Goal: Task Accomplishment & Management: Manage account settings

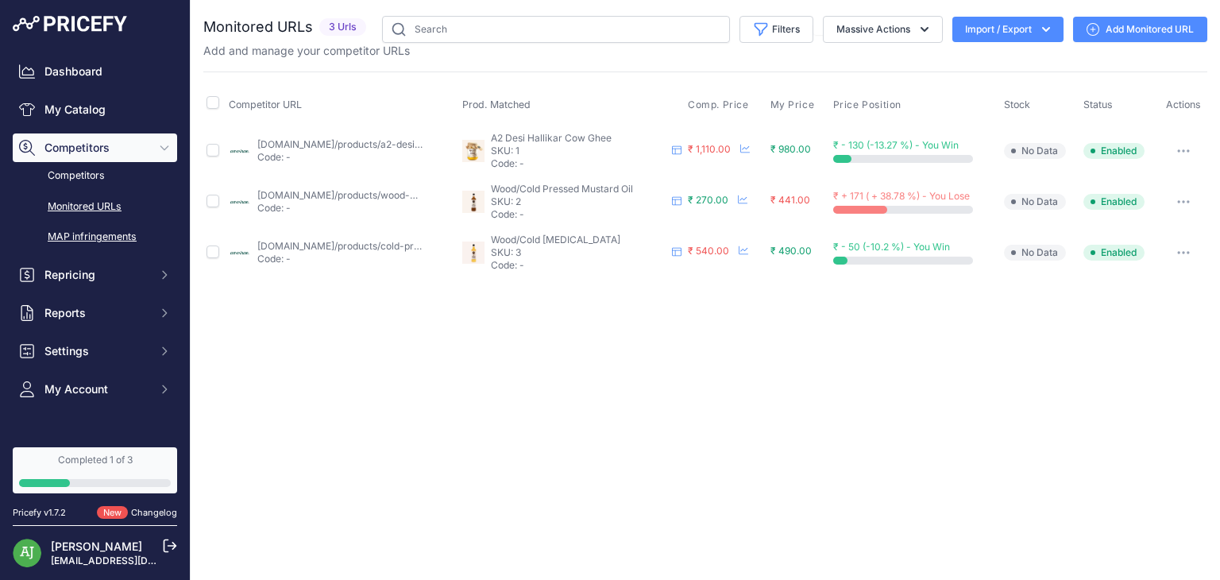
click at [118, 235] on link "MAP infringements" at bounding box center [95, 237] width 164 height 28
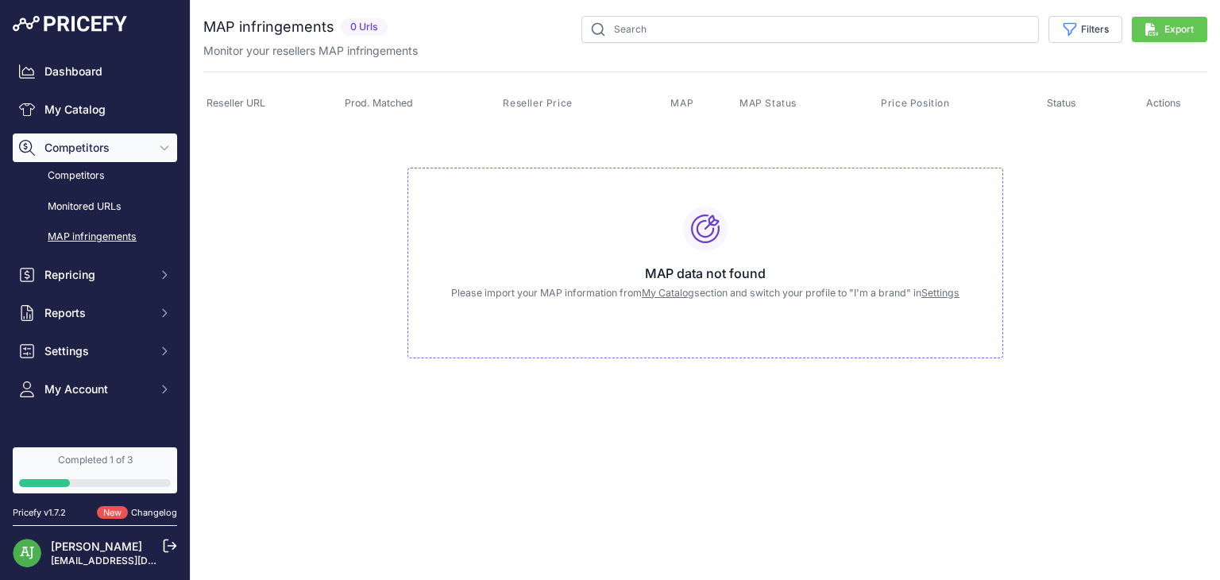
click at [98, 137] on button "Competitors" at bounding box center [95, 147] width 164 height 29
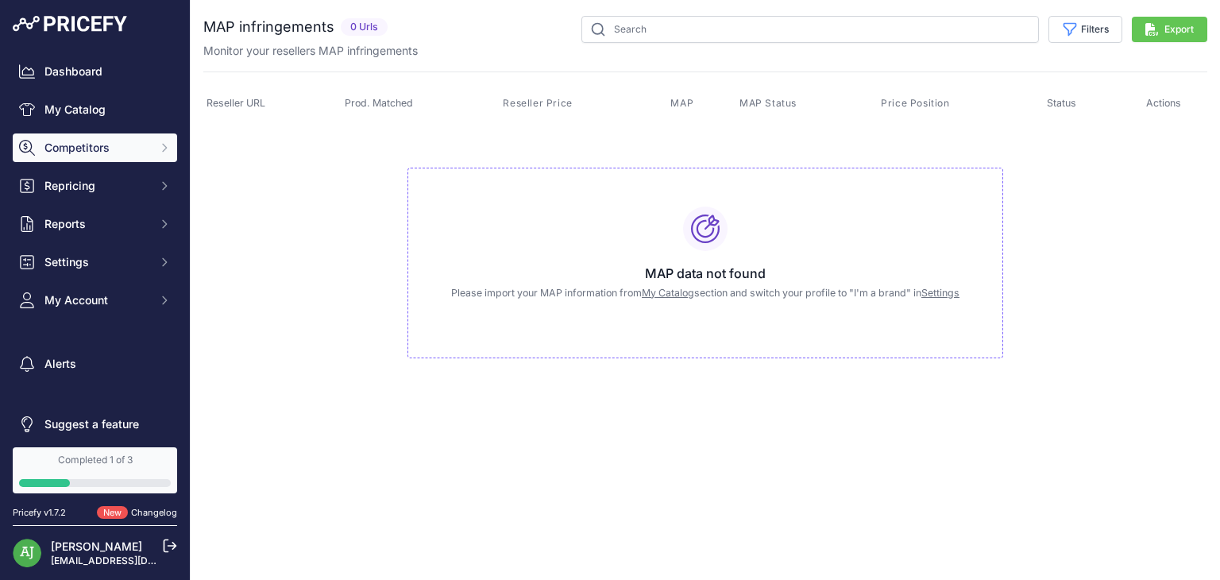
click at [98, 133] on button "Competitors" at bounding box center [95, 147] width 164 height 29
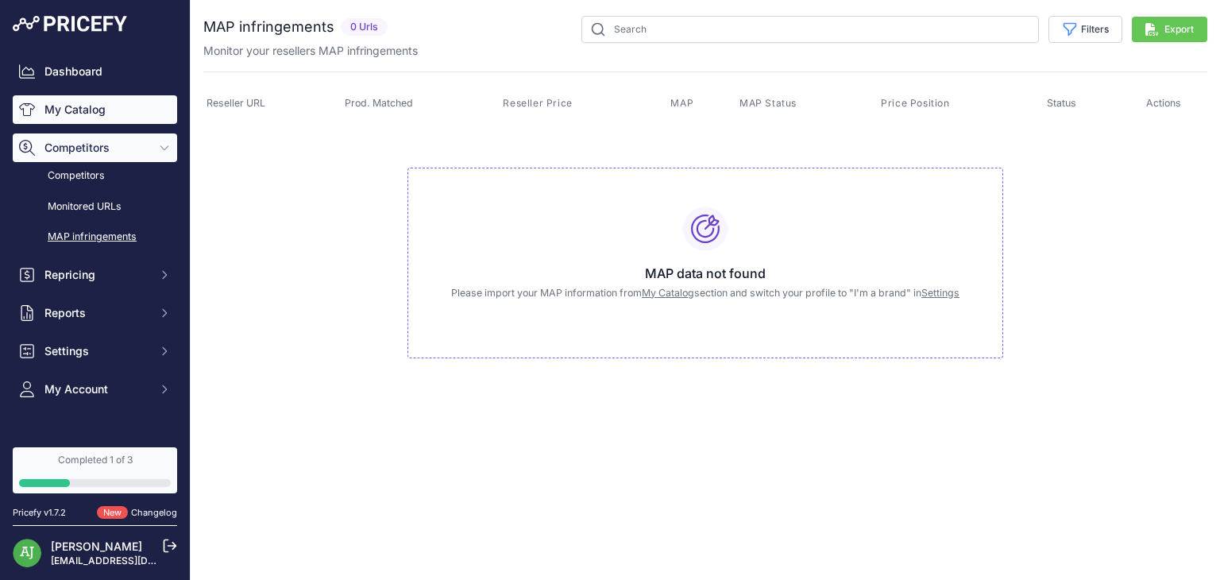
click at [86, 103] on link "My Catalog" at bounding box center [95, 109] width 164 height 29
click at [80, 178] on link "Competitors" at bounding box center [95, 176] width 164 height 28
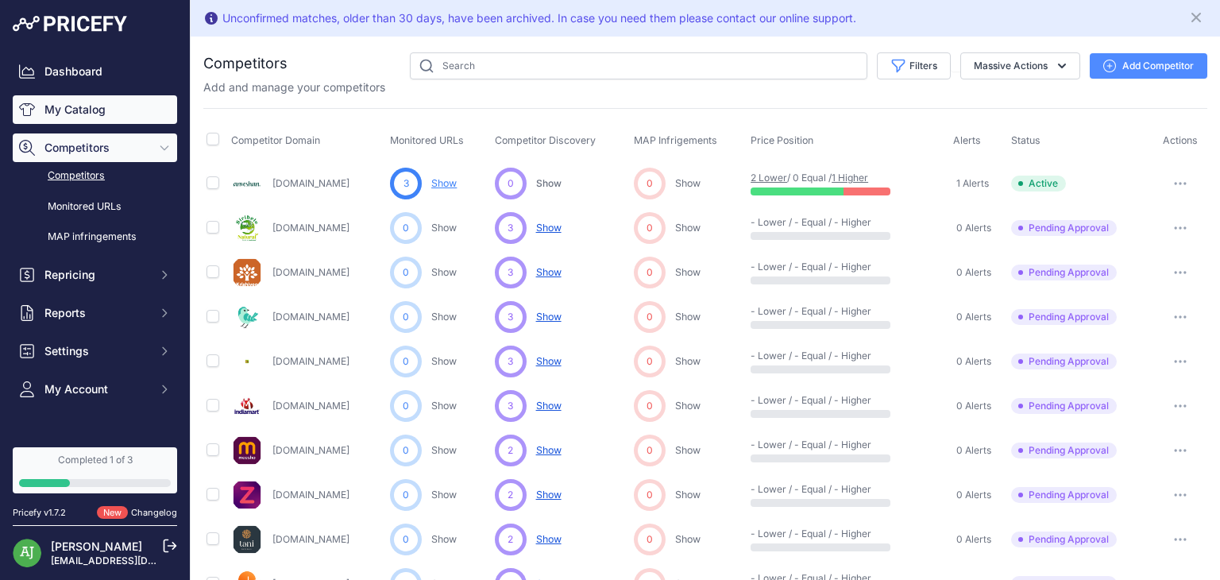
click at [83, 109] on link "My Catalog" at bounding box center [95, 109] width 164 height 29
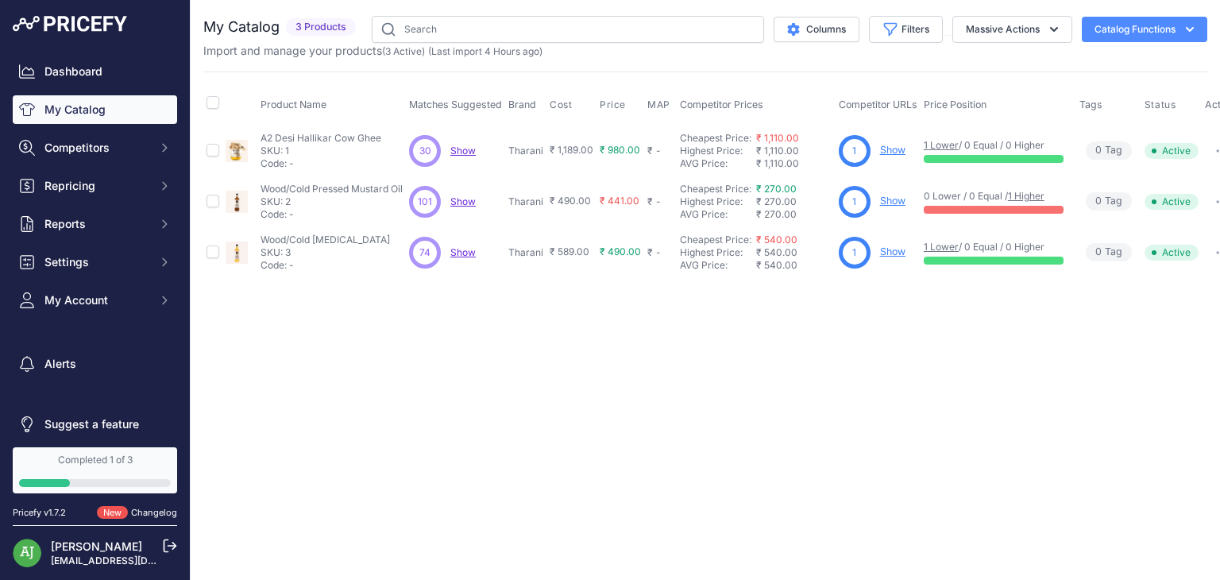
click at [572, 349] on div "Close You are not connected to the internet." at bounding box center [705, 290] width 1029 height 580
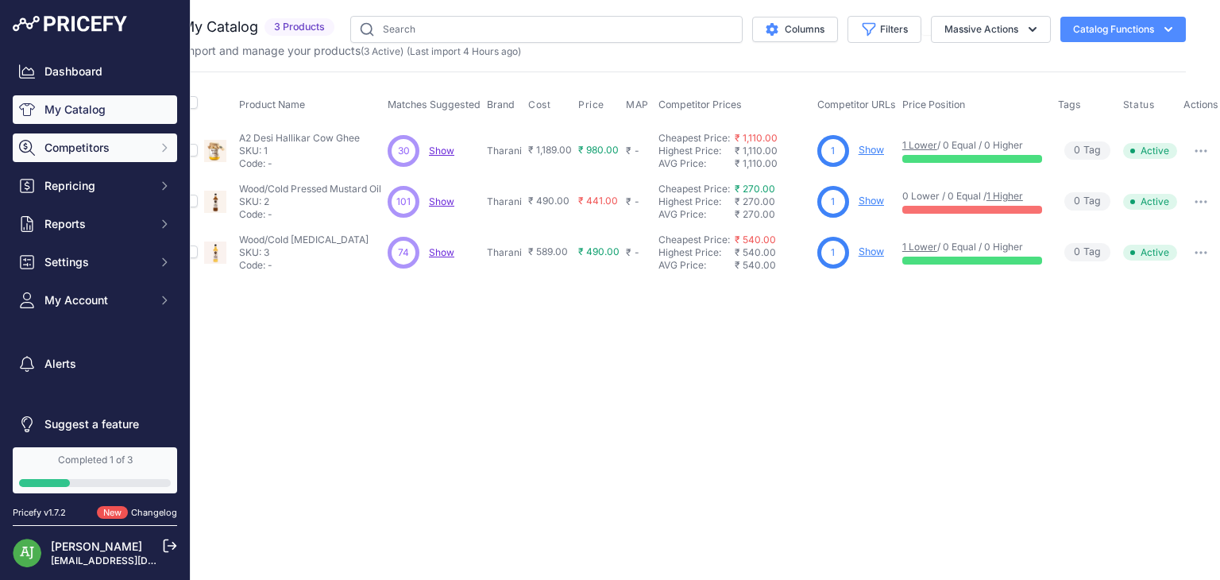
click at [105, 144] on span "Competitors" at bounding box center [96, 148] width 104 height 16
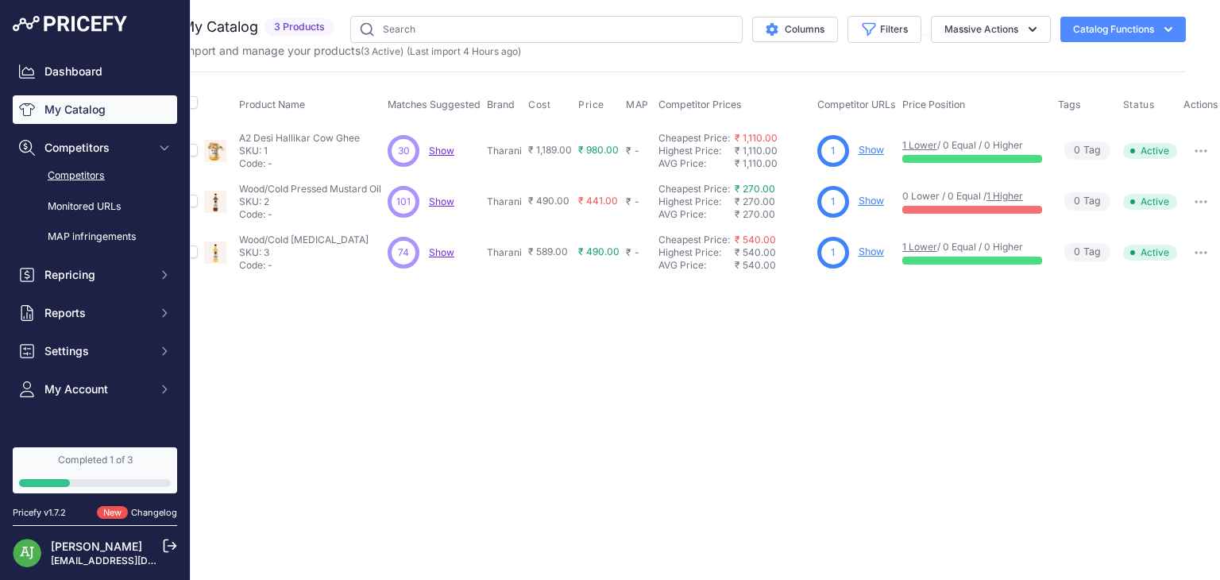
click at [100, 175] on link "Competitors" at bounding box center [95, 176] width 164 height 28
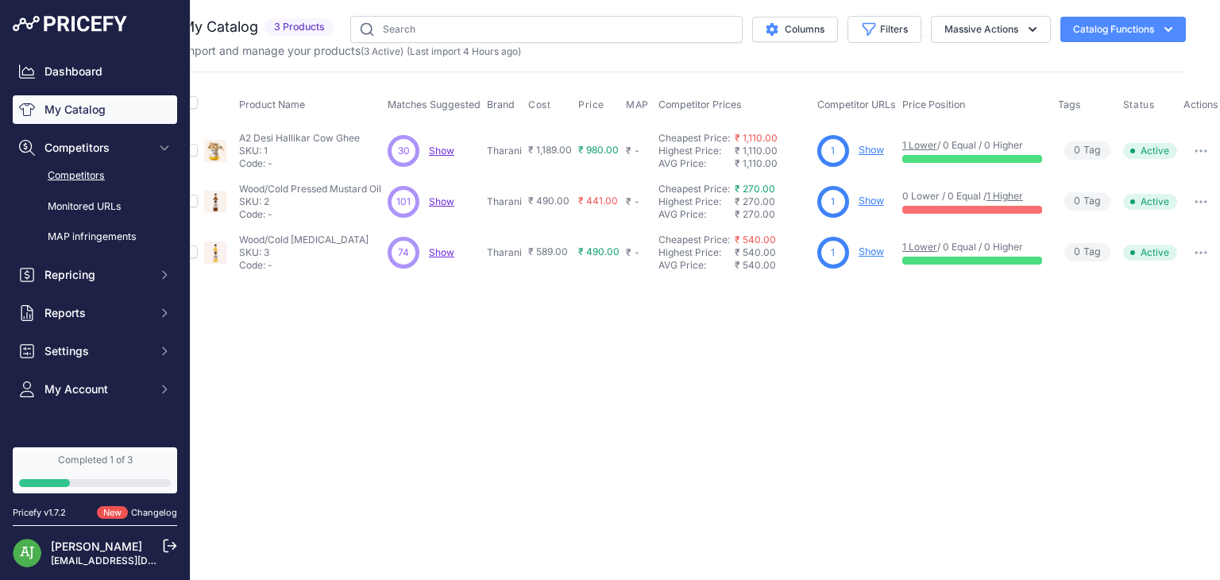
click at [100, 175] on link "Competitors" at bounding box center [95, 176] width 164 height 28
click at [360, 352] on div "Close You are not connected to the internet." at bounding box center [683, 290] width 1029 height 580
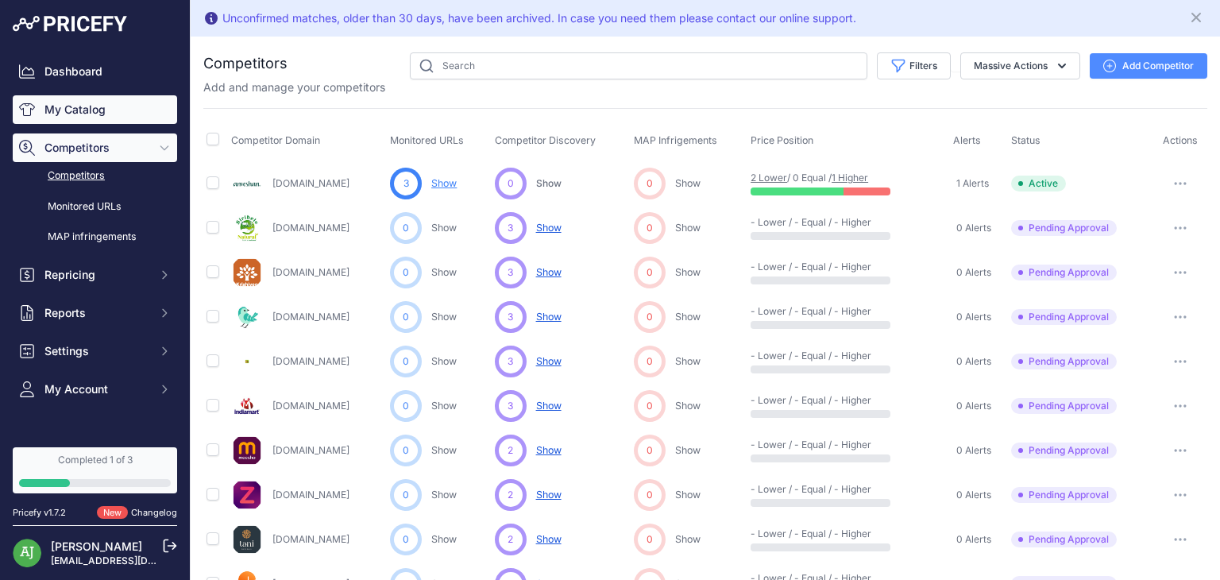
click at [52, 106] on link "My Catalog" at bounding box center [95, 109] width 164 height 29
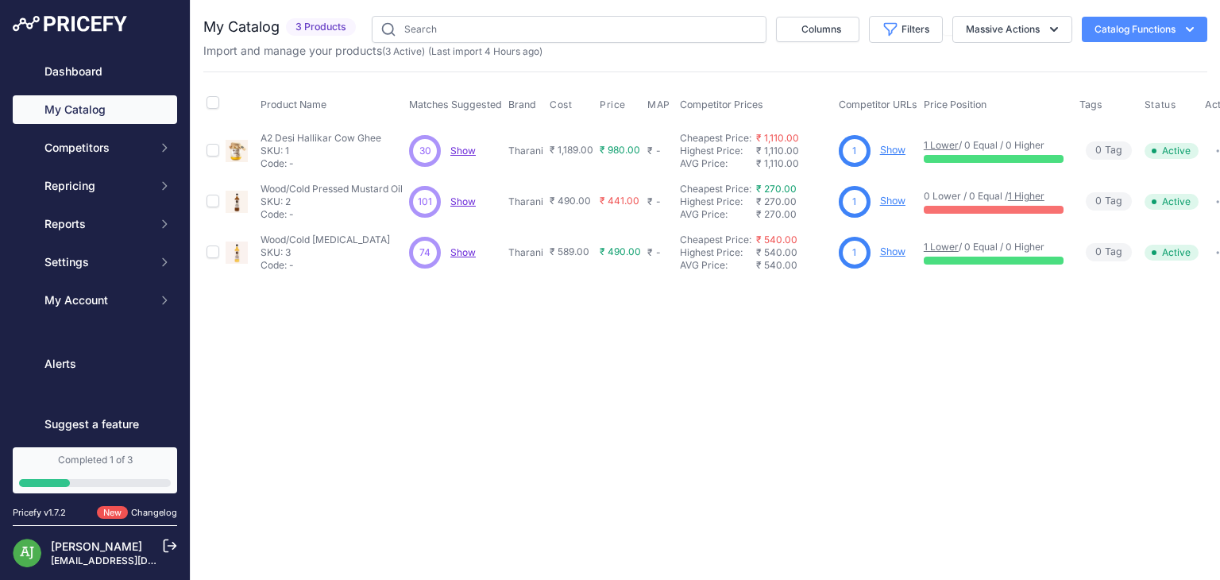
click at [52, 106] on link "My Catalog" at bounding box center [95, 109] width 164 height 29
click at [1118, 31] on button "Catalog Functions" at bounding box center [1144, 29] width 125 height 25
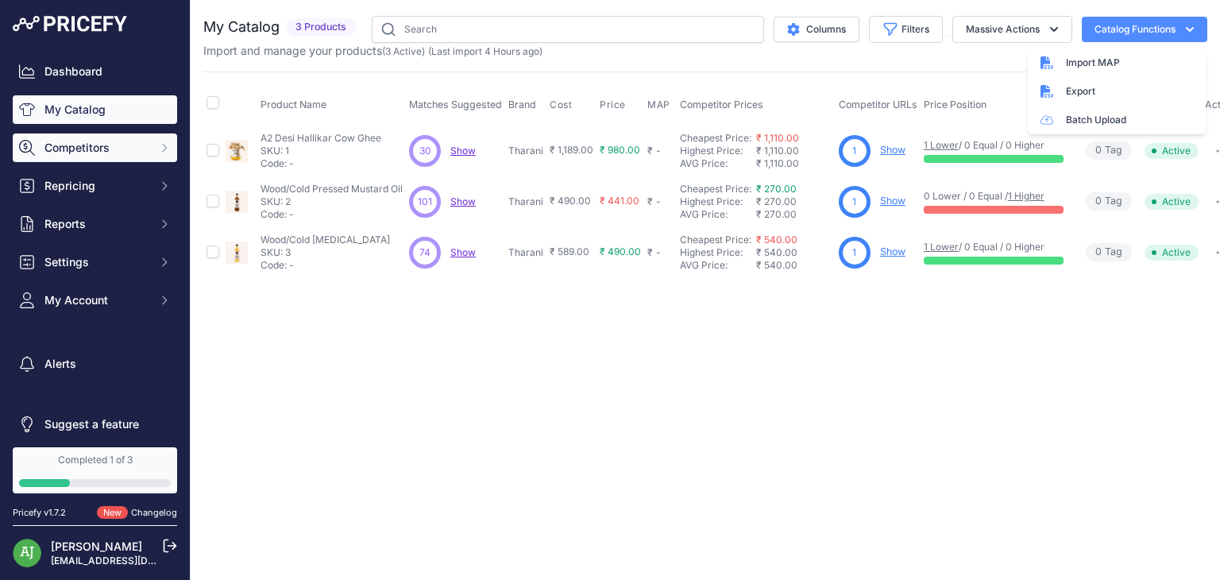
click at [132, 153] on span "Competitors" at bounding box center [96, 148] width 104 height 16
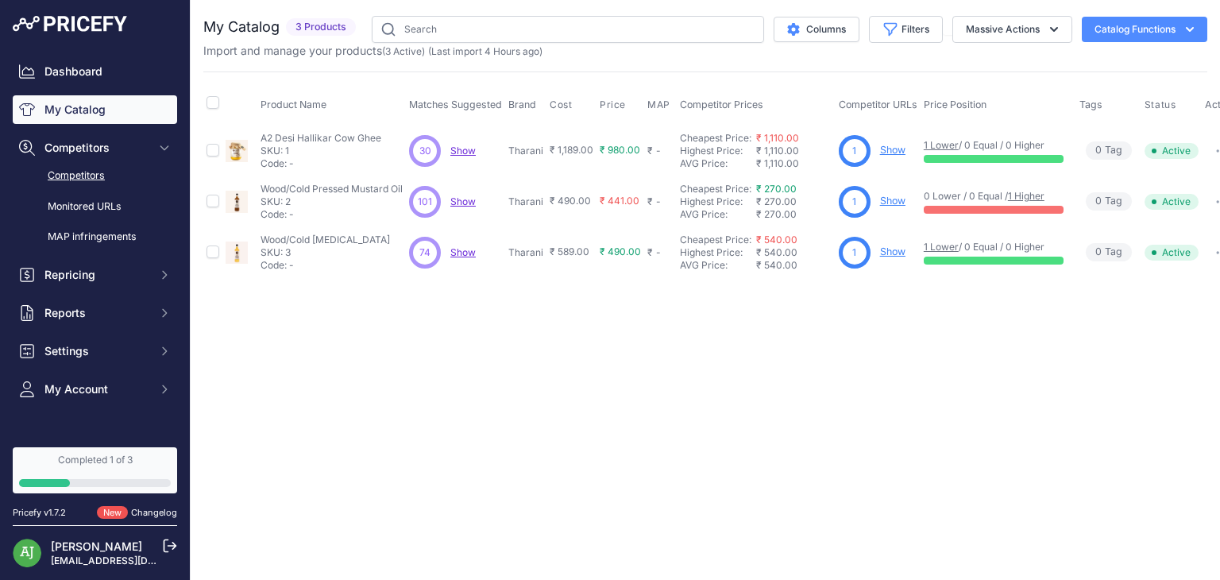
click at [122, 176] on link "Competitors" at bounding box center [95, 176] width 164 height 28
click at [83, 177] on link "Competitors" at bounding box center [95, 176] width 164 height 28
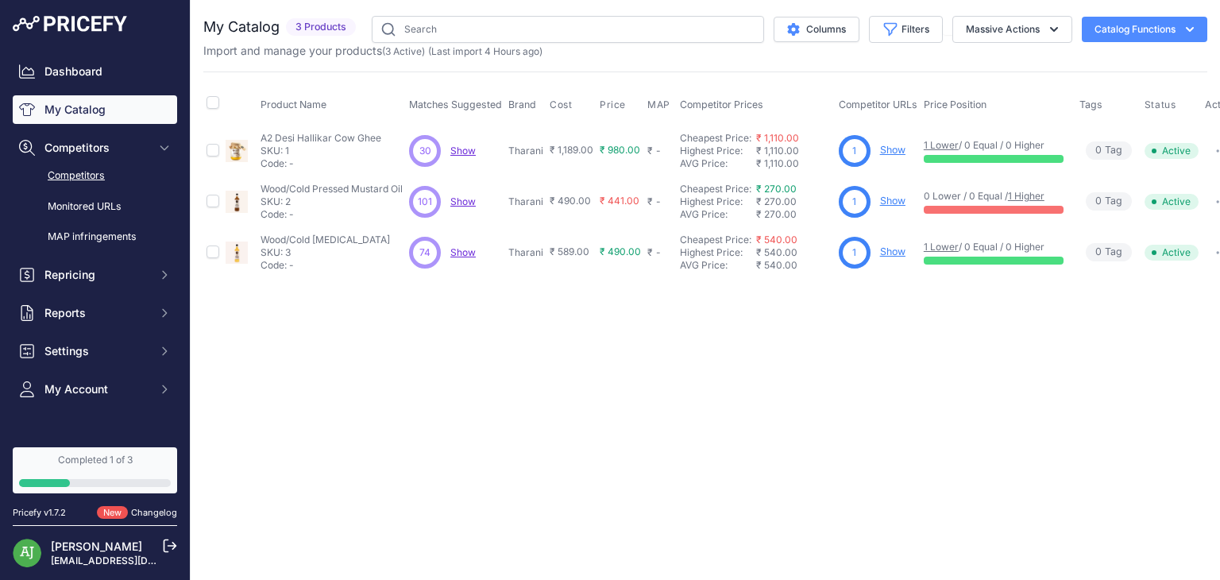
click at [83, 177] on link "Competitors" at bounding box center [95, 176] width 164 height 28
click at [108, 106] on link "My Catalog" at bounding box center [95, 109] width 164 height 29
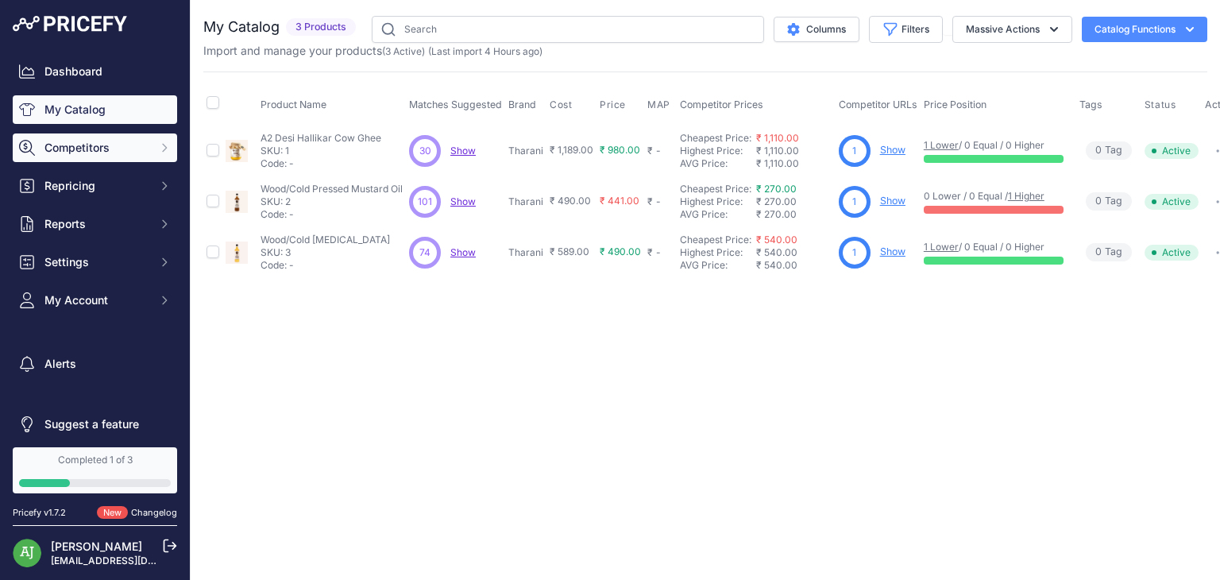
click at [118, 146] on span "Competitors" at bounding box center [96, 148] width 104 height 16
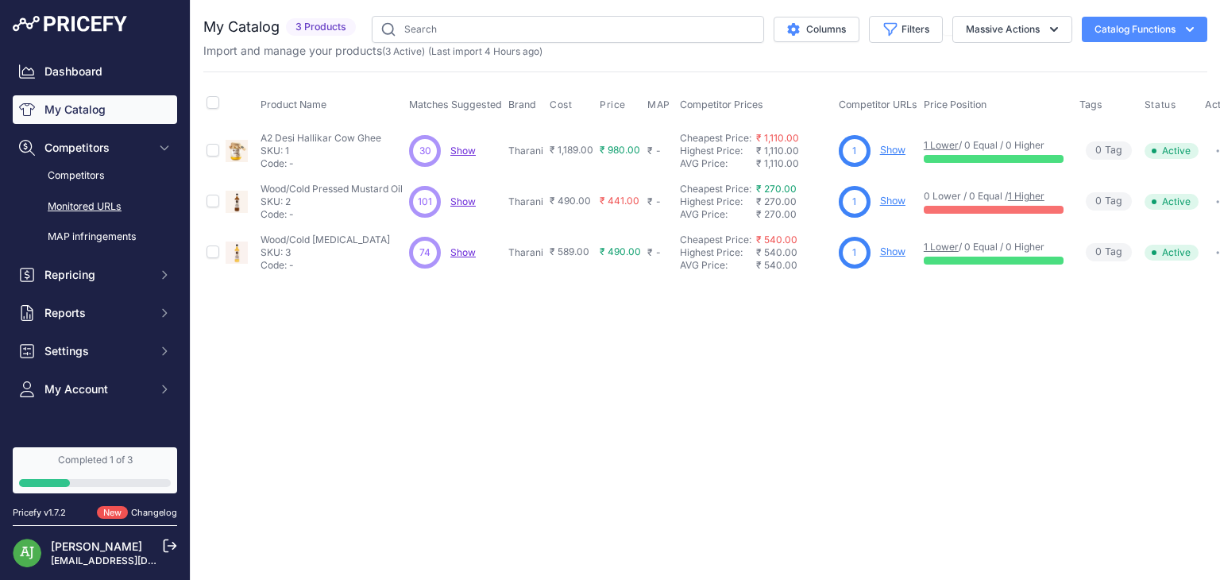
click at [110, 202] on link "Monitored URLs" at bounding box center [95, 207] width 164 height 28
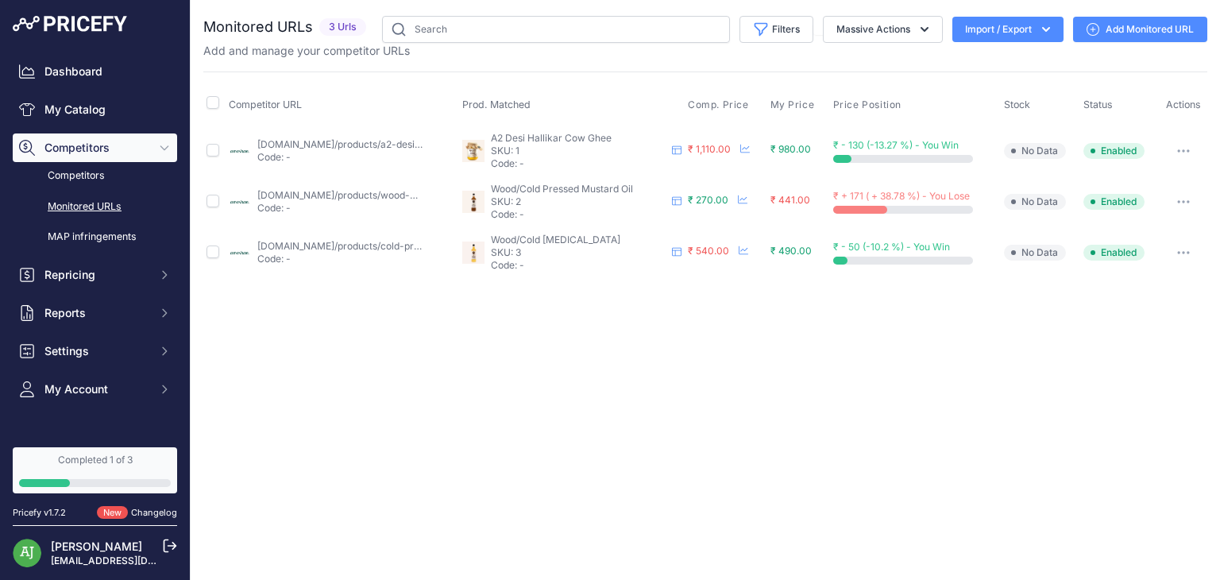
click at [64, 208] on link "Monitored URLs" at bounding box center [95, 207] width 164 height 28
click at [1190, 148] on button "button" at bounding box center [1183, 151] width 32 height 22
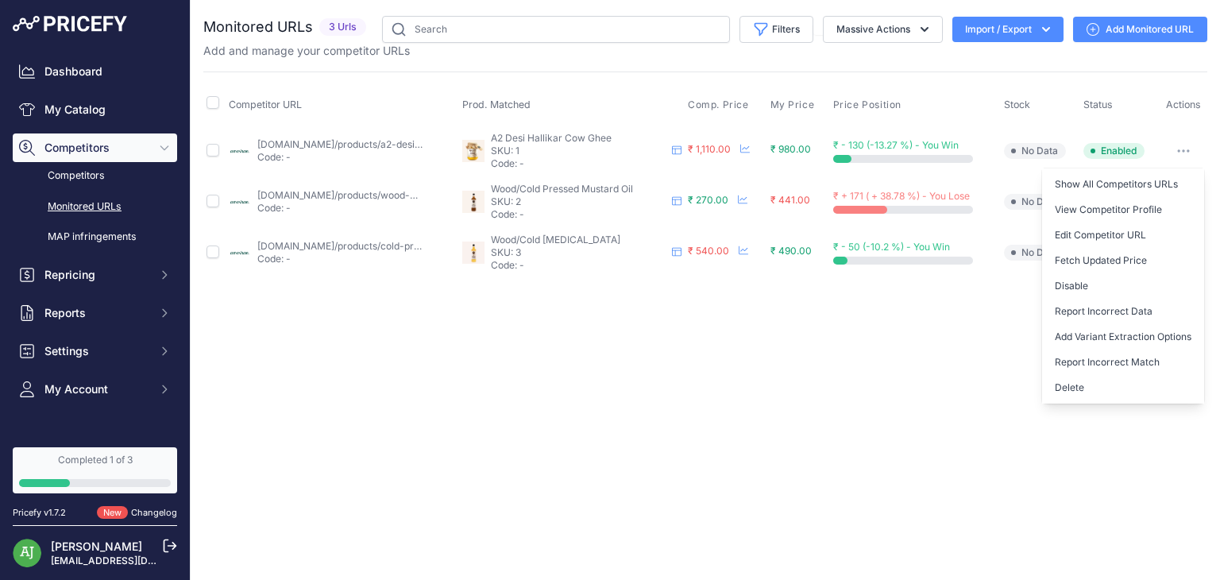
click at [825, 371] on div "Close You are not connected to the internet." at bounding box center [705, 290] width 1029 height 580
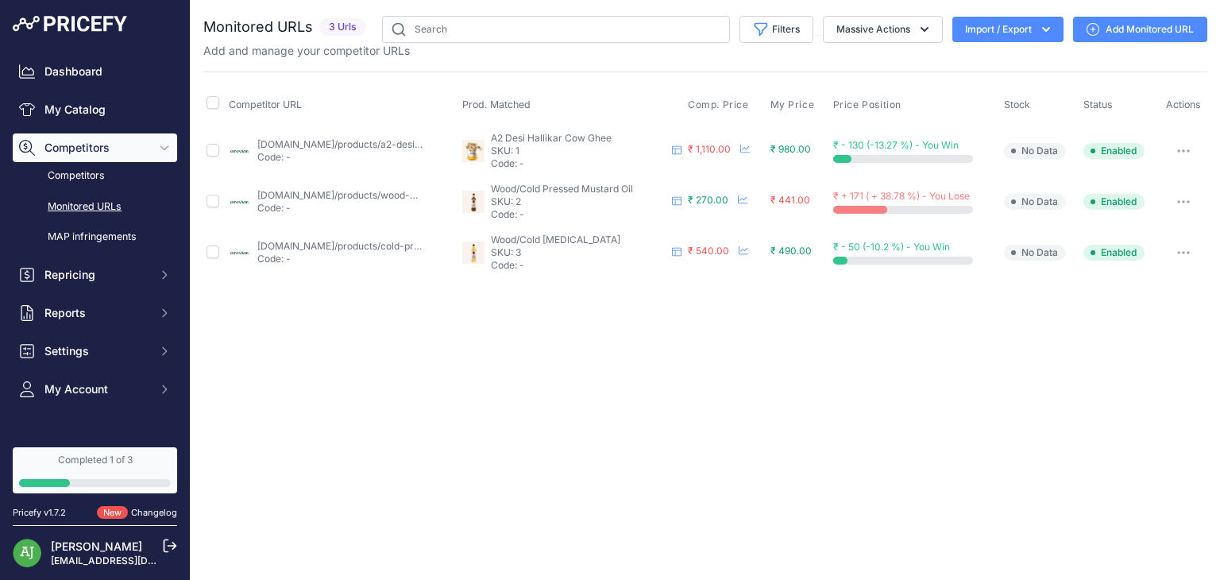
click at [1144, 30] on link "Add Monitored URL" at bounding box center [1140, 29] width 134 height 25
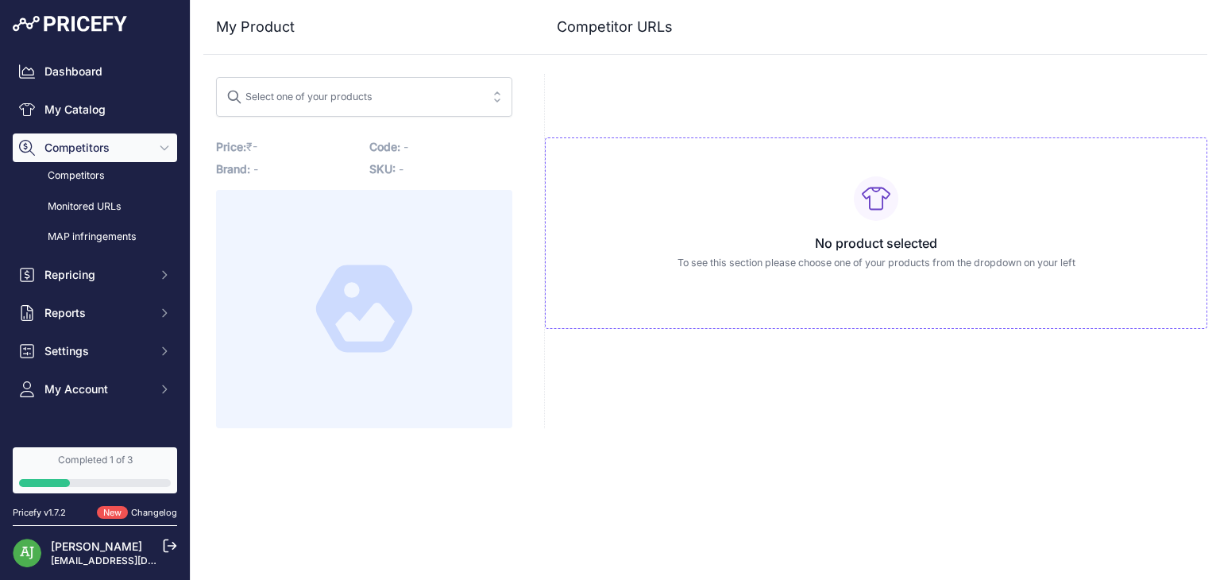
click at [332, 89] on div "Select one of your products" at bounding box center [299, 94] width 146 height 21
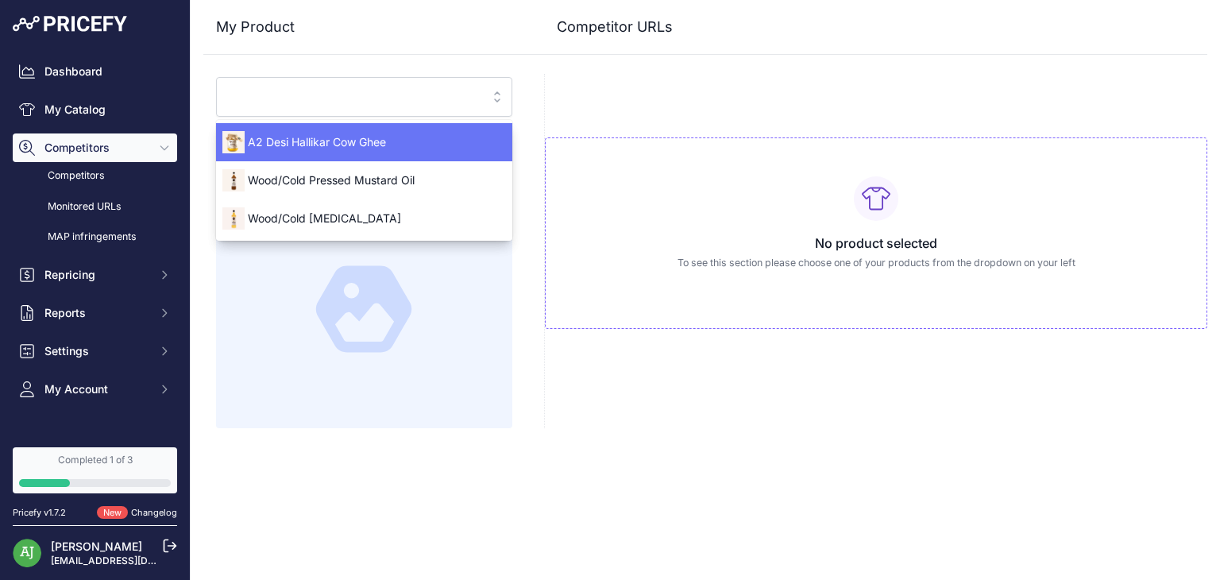
click at [332, 89] on input "search" at bounding box center [352, 96] width 253 height 25
click at [376, 147] on span "A2 Desi Hallikar Cow Ghee" at bounding box center [364, 142] width 296 height 16
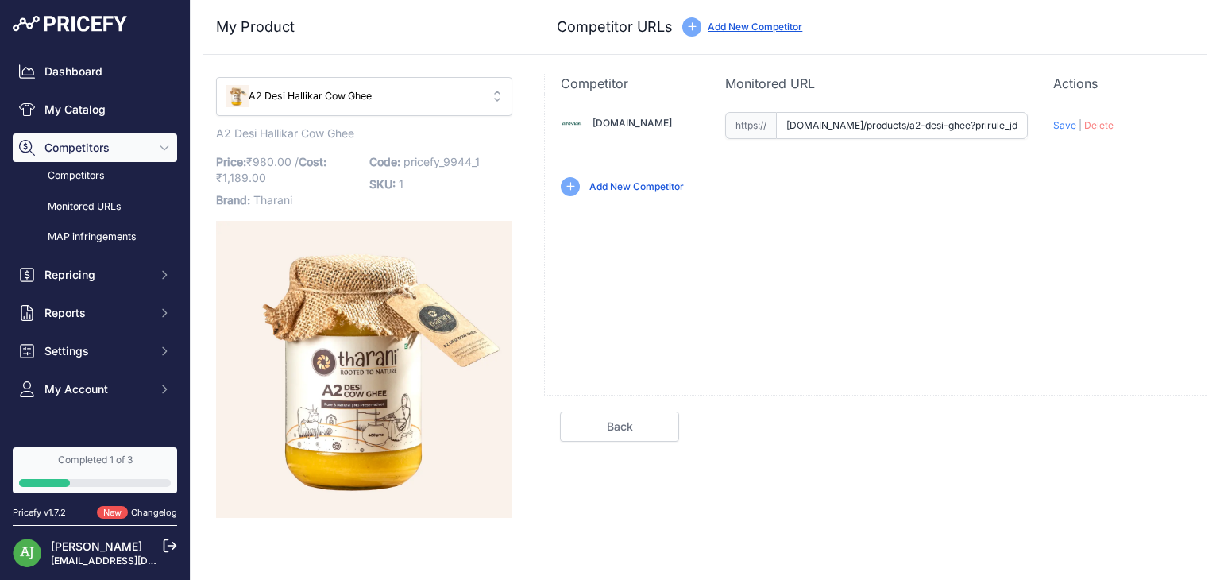
type input "[DOMAIN_NAME]/products/a2-desi-ghee?prirule_jdsnikfkfjsd=9944"
